Goal: Task Accomplishment & Management: Use online tool/utility

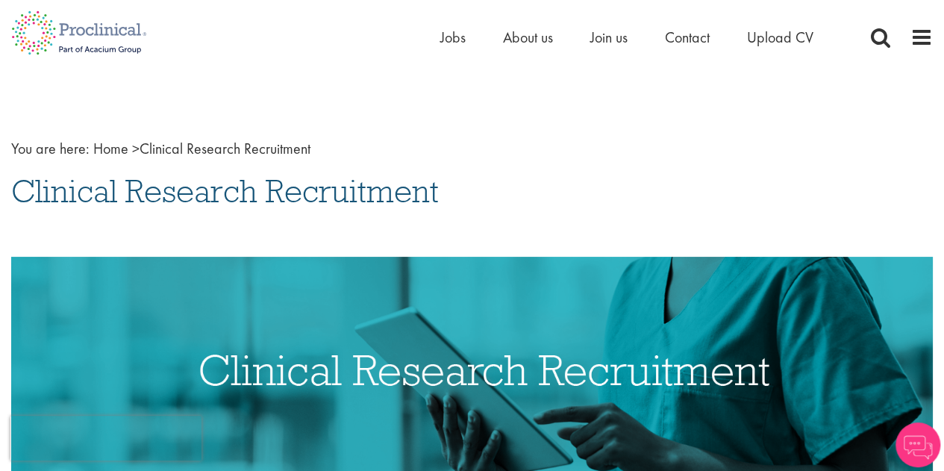
click at [614, 39] on span "Join us" at bounding box center [609, 37] width 37 height 19
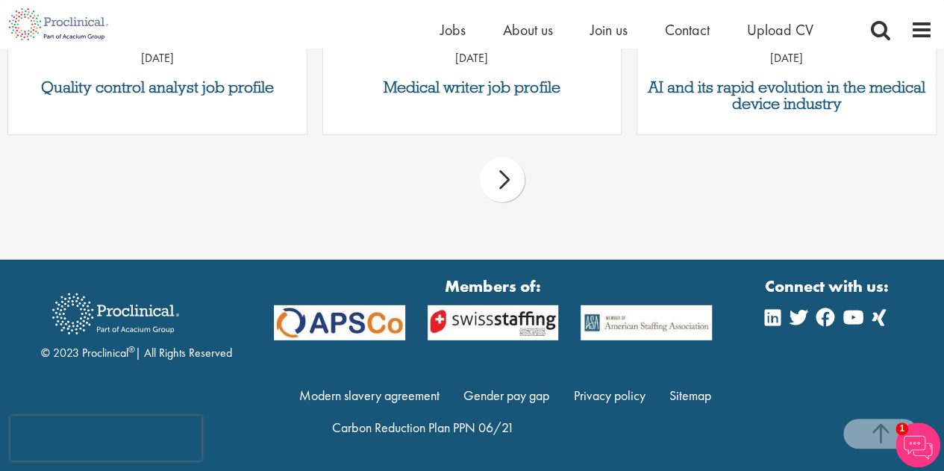
scroll to position [2011, 0]
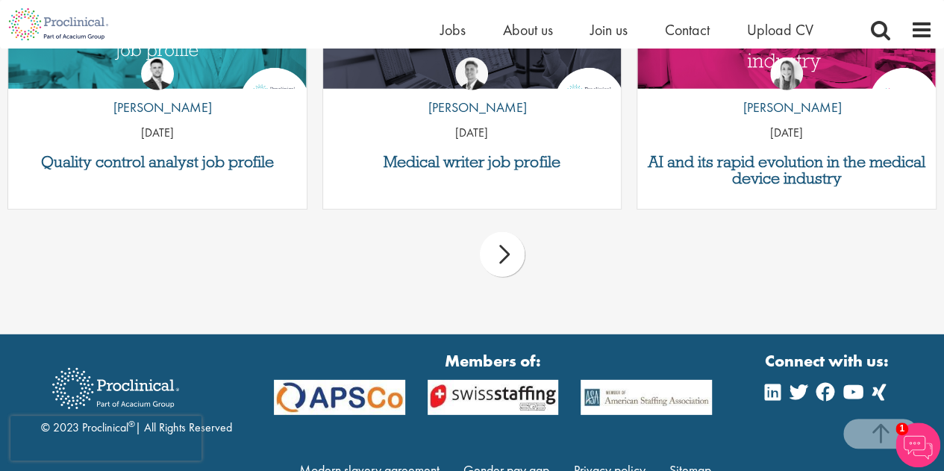
click at [512, 255] on div "next" at bounding box center [502, 254] width 45 height 45
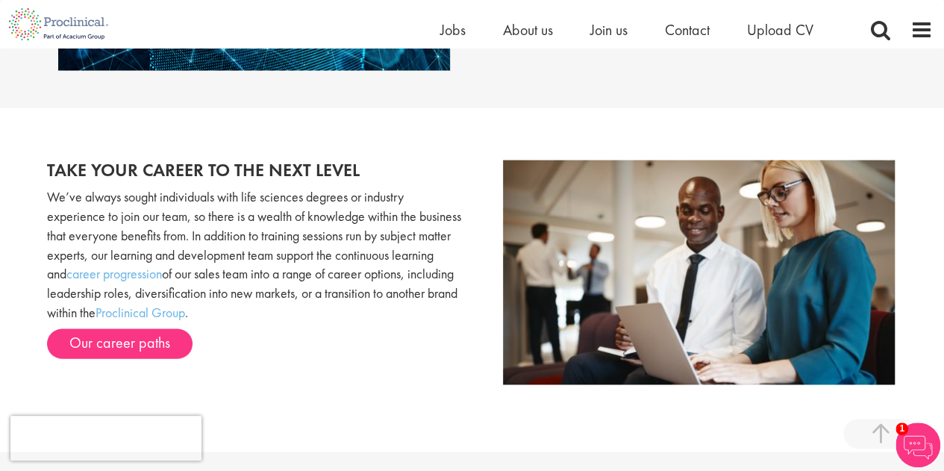
scroll to position [1265, 0]
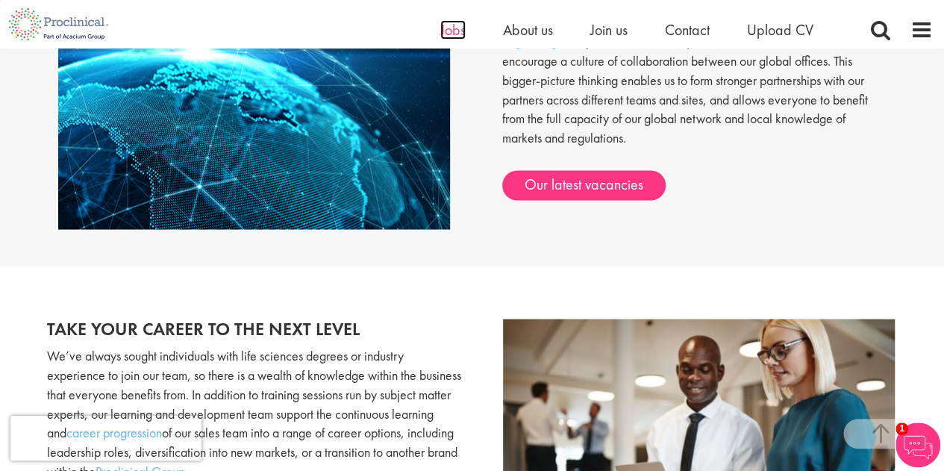
click at [460, 27] on span "Jobs" at bounding box center [452, 29] width 25 height 19
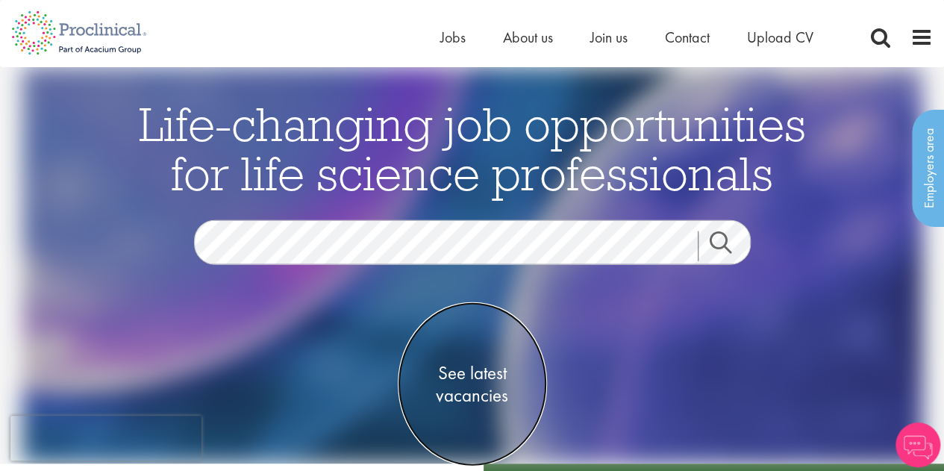
click at [469, 385] on span "See latest vacancies" at bounding box center [472, 384] width 149 height 45
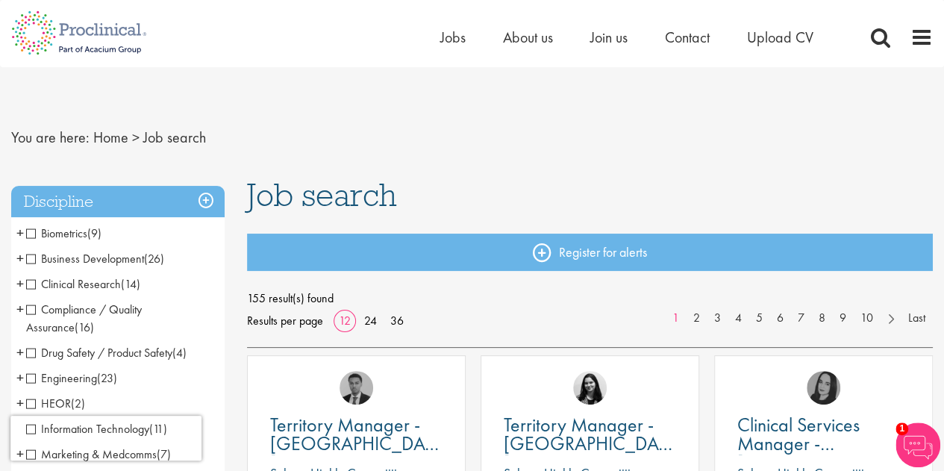
click at [27, 310] on span "Compliance / Quality Assurance" at bounding box center [84, 319] width 116 height 34
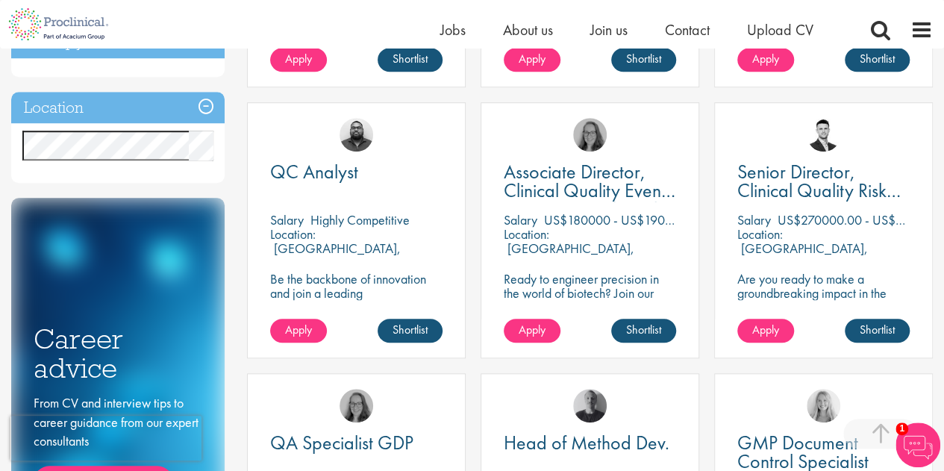
scroll to position [373, 0]
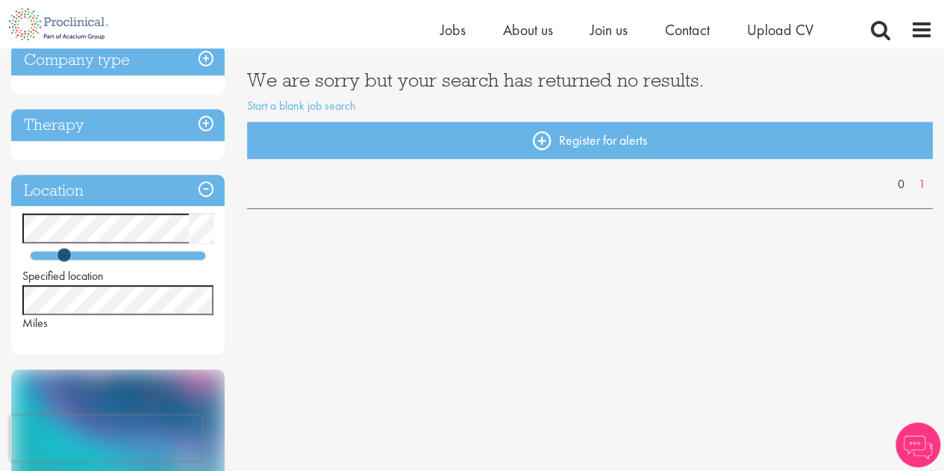
scroll to position [373, 0]
